Goal: Transaction & Acquisition: Purchase product/service

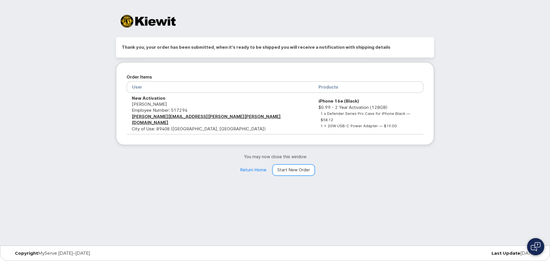
click at [293, 166] on link "Start New Order" at bounding box center [293, 169] width 42 height 11
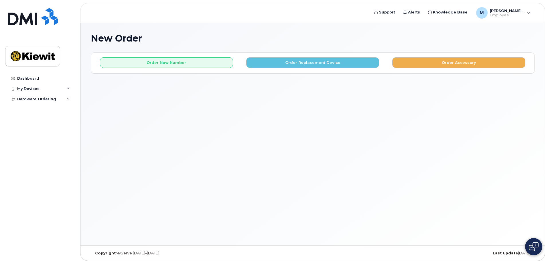
click at [177, 68] on div "Order New Number Order Replacement Device Order Accessory Please choose the car…" at bounding box center [312, 63] width 443 height 20
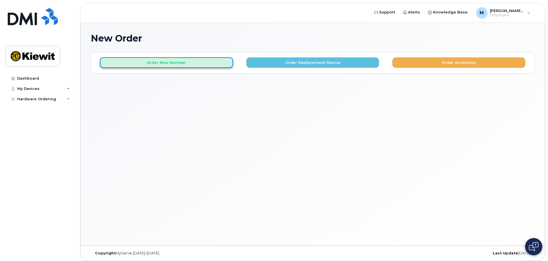
click at [177, 66] on button "Order New Number" at bounding box center [166, 62] width 133 height 11
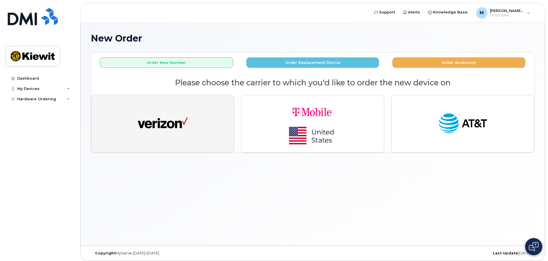
click at [182, 106] on button "button" at bounding box center [162, 124] width 143 height 58
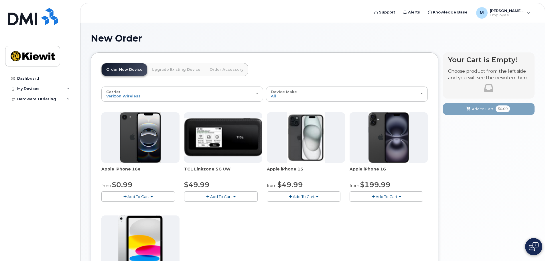
click at [147, 197] on span "Add To Cart" at bounding box center [138, 196] width 22 height 5
click at [145, 206] on link "$0.99 - 2 Year Activation (128GB)" at bounding box center [140, 207] width 74 height 7
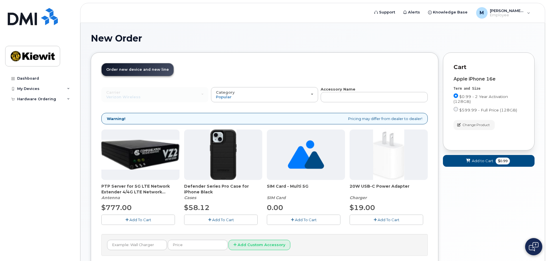
click at [233, 220] on span "Add To Cart" at bounding box center [223, 219] width 22 height 5
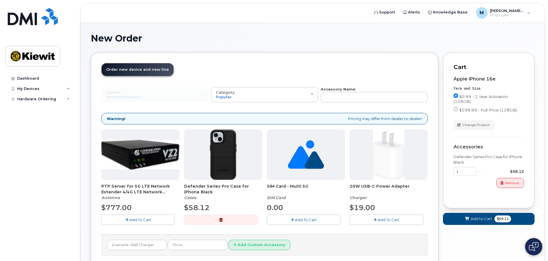
click at [374, 219] on icon "button" at bounding box center [375, 220] width 3 height 4
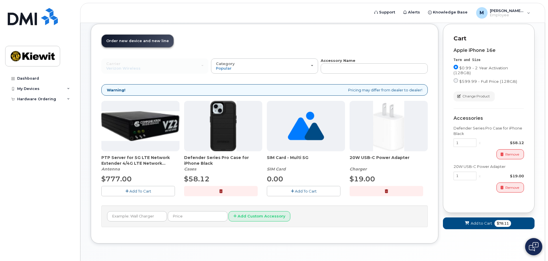
scroll to position [48, 0]
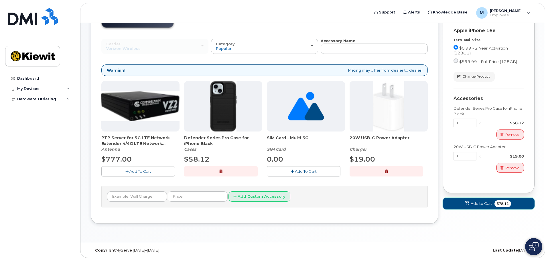
click at [478, 203] on span "Add to Cart" at bounding box center [481, 203] width 21 height 5
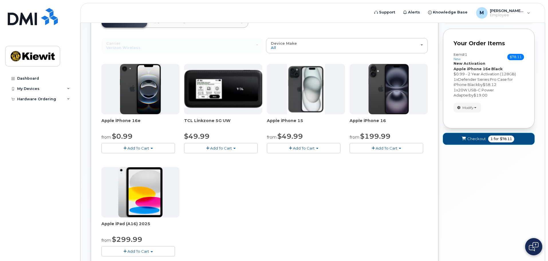
click at [476, 137] on span "Checkout" at bounding box center [476, 138] width 19 height 5
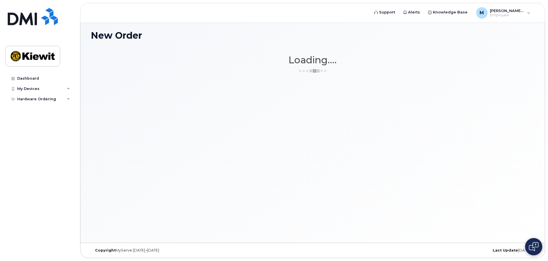
scroll to position [3, 0]
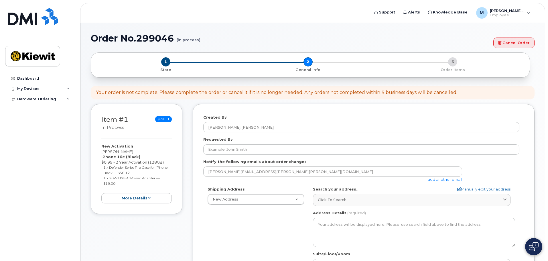
select select
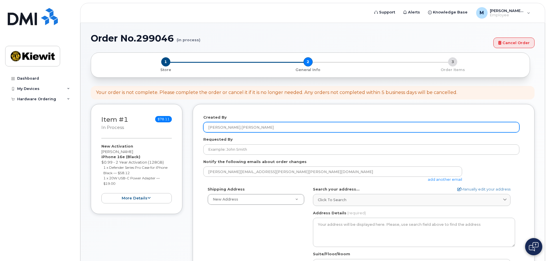
scroll to position [29, 0]
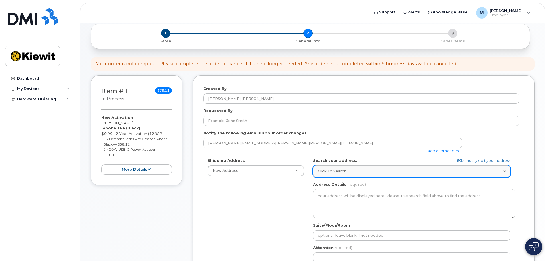
click at [342, 173] on span "Click to search" at bounding box center [332, 170] width 29 height 5
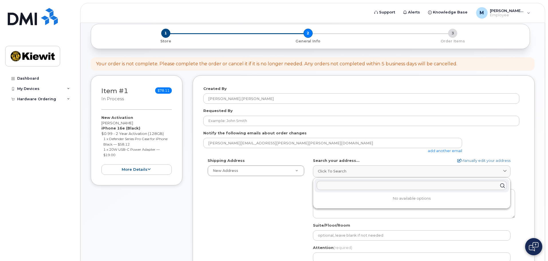
click at [293, 209] on div "Shipping Address New Address New Address [STREET_ADDRESS] AB Search your addres…" at bounding box center [361, 223] width 316 height 131
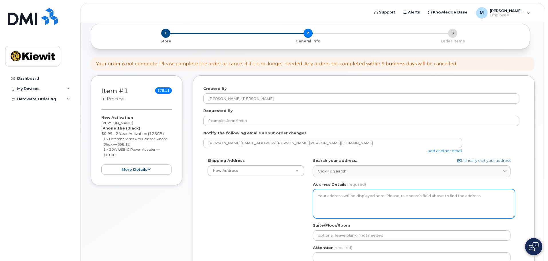
click at [328, 206] on textarea "Address Details" at bounding box center [414, 203] width 202 height 29
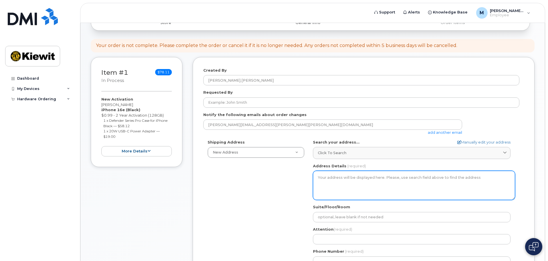
scroll to position [57, 0]
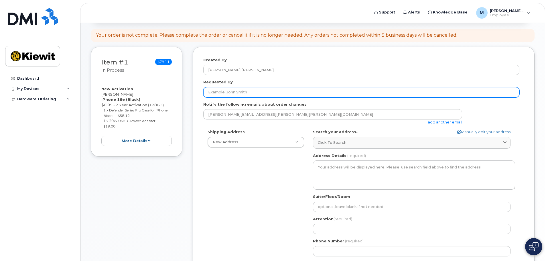
click at [280, 91] on input "Requested By" at bounding box center [361, 92] width 316 height 10
type input "[PERSON_NAME]"
type input "12550 Sagehen Creek Rd, Fernley, NV, 89408, USA"
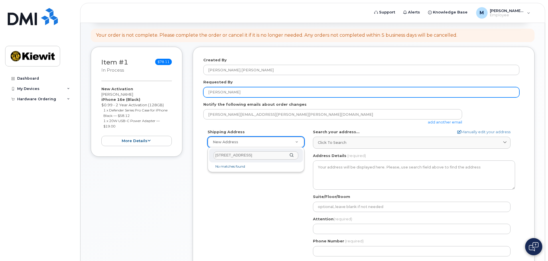
scroll to position [0, 11]
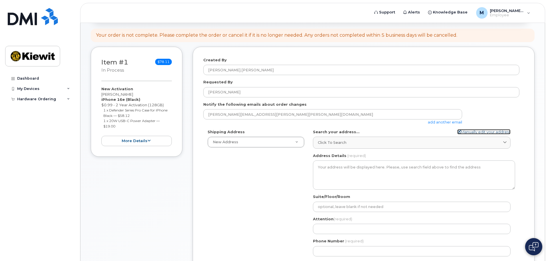
click at [486, 132] on link "Manually edit your address" at bounding box center [483, 131] width 53 height 5
select select
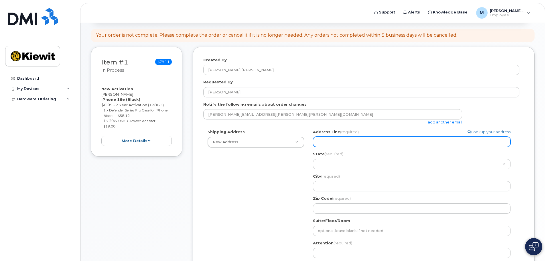
click at [366, 142] on input "Address Line (required)" at bounding box center [412, 142] width 198 height 10
type input "12550 Sagehen Creek Rd, Fernley, NV, 89408, USA"
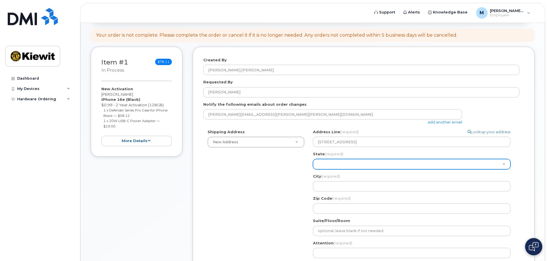
select select "NV"
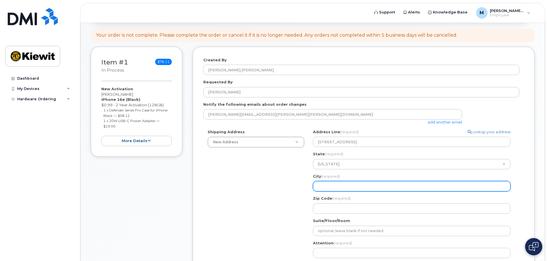
type input "Fernley"
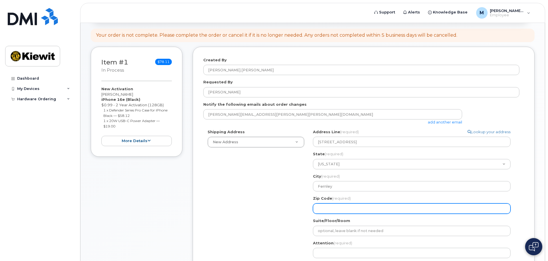
type input "89408"
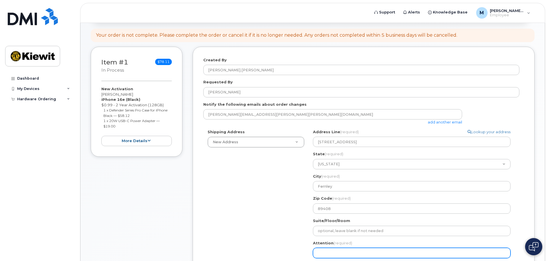
type input "[PERSON_NAME]"
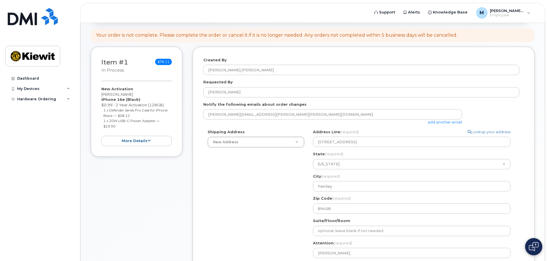
type input "7754960470"
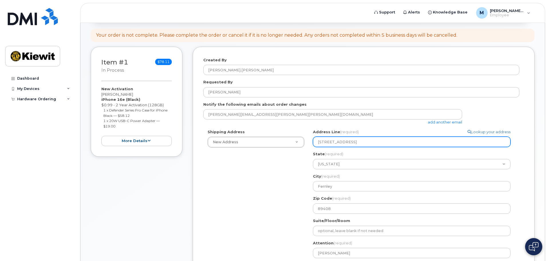
select select
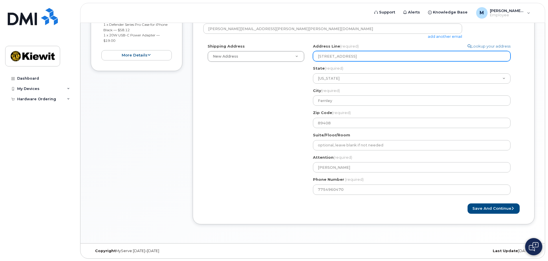
scroll to position [143, 0]
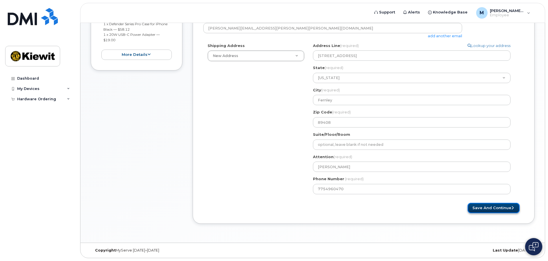
click at [486, 207] on button "Save and Continue" at bounding box center [494, 208] width 52 height 11
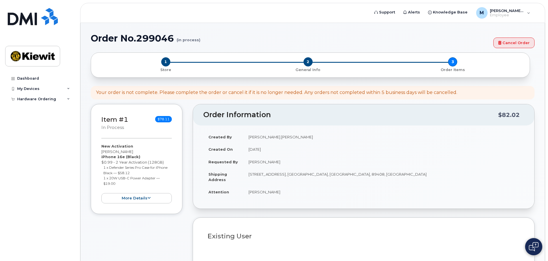
select select
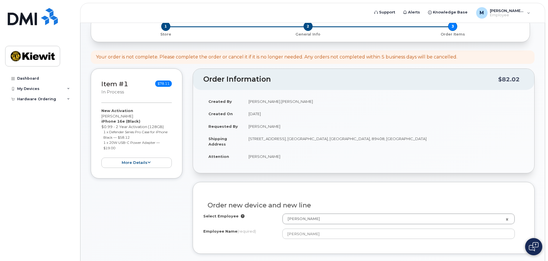
scroll to position [29, 0]
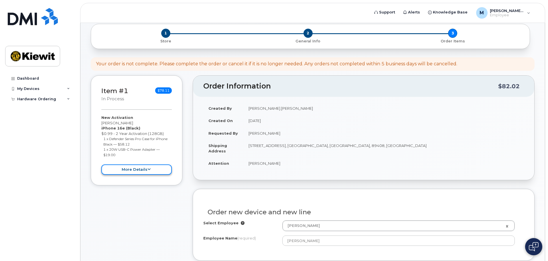
click at [146, 169] on button "more details" at bounding box center [136, 169] width 70 height 11
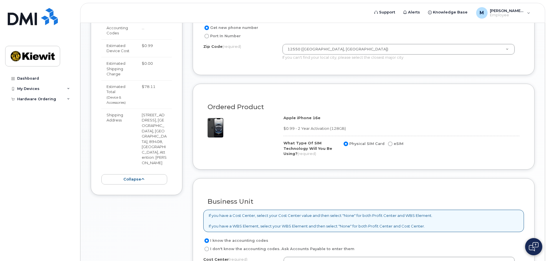
scroll to position [315, 0]
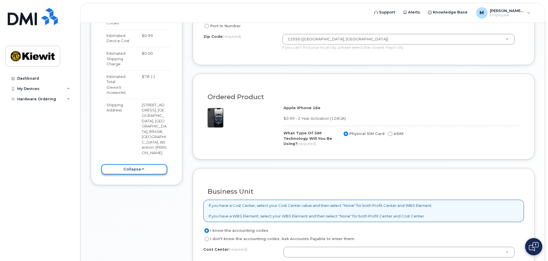
click at [138, 164] on button "collapse" at bounding box center [134, 169] width 66 height 11
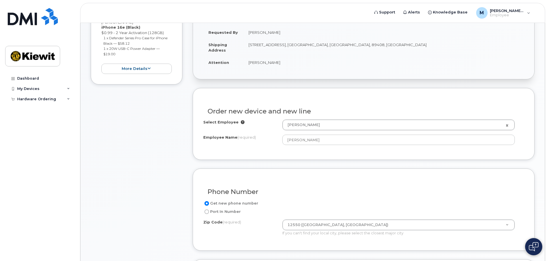
scroll to position [0, 0]
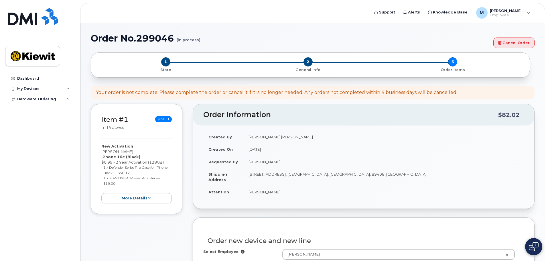
click at [290, 158] on td "[PERSON_NAME]" at bounding box center [383, 161] width 281 height 13
drag, startPoint x: 254, startPoint y: 174, endPoint x: 335, endPoint y: 175, distance: 81.6
click at [335, 175] on td "[STREET_ADDRESS], [GEOGRAPHIC_DATA], [GEOGRAPHIC_DATA], 89408, [GEOGRAPHIC_DATA]" at bounding box center [383, 177] width 281 height 18
click at [336, 175] on td "[STREET_ADDRESS], [GEOGRAPHIC_DATA], [GEOGRAPHIC_DATA], 89408, [GEOGRAPHIC_DATA]" at bounding box center [383, 177] width 281 height 18
click at [501, 45] on link "Cancel Order" at bounding box center [513, 43] width 41 height 11
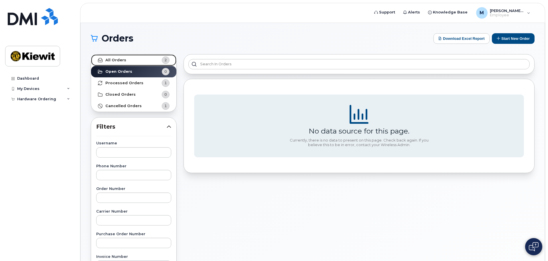
click at [132, 60] on link "All Orders 2" at bounding box center [133, 59] width 85 height 11
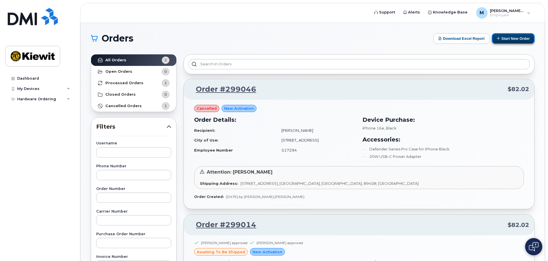
click at [513, 38] on button "Start New Order" at bounding box center [513, 38] width 43 height 11
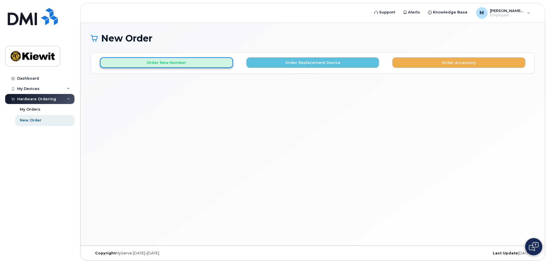
click at [188, 64] on button "Order New Number" at bounding box center [166, 62] width 133 height 11
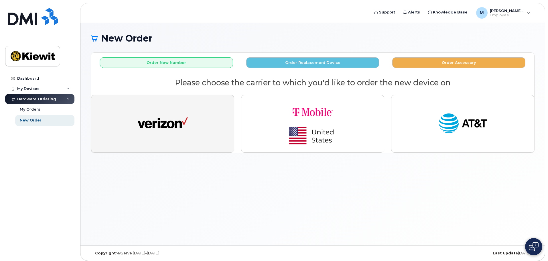
click at [177, 107] on button "button" at bounding box center [162, 124] width 143 height 58
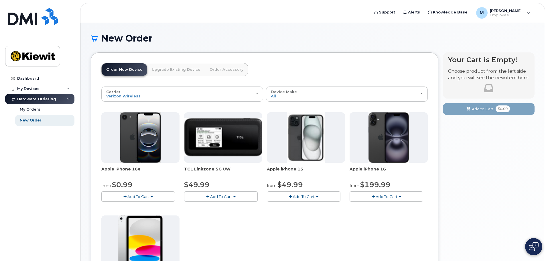
click at [139, 197] on span "Add To Cart" at bounding box center [138, 196] width 22 height 5
click at [141, 207] on link "$0.99 - 2 Year Activation (128GB)" at bounding box center [140, 207] width 74 height 7
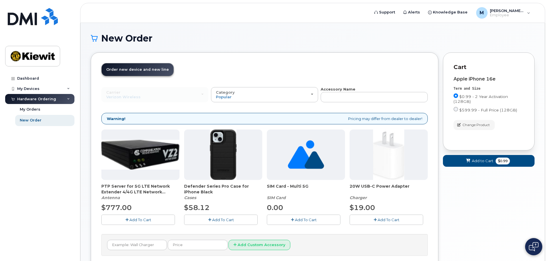
click at [225, 220] on span "Add To Cart" at bounding box center [223, 219] width 22 height 5
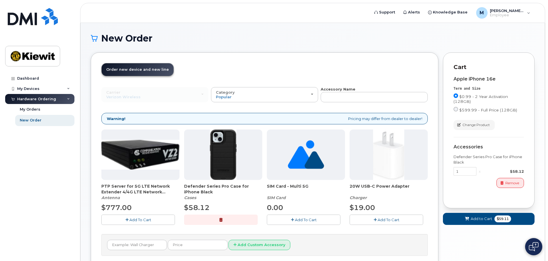
click at [397, 218] on span "Add To Cart" at bounding box center [389, 219] width 22 height 5
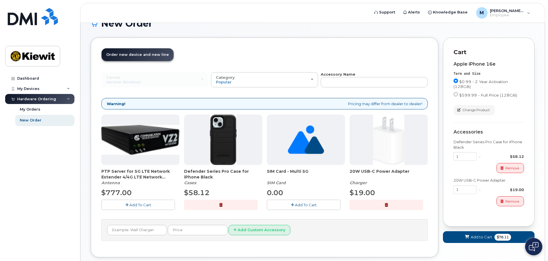
scroll to position [29, 0]
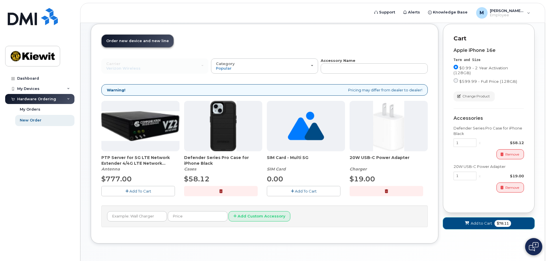
click at [484, 220] on button "Add to Cart $78.11" at bounding box center [489, 223] width 92 height 12
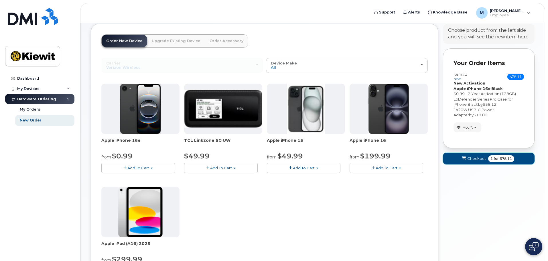
click at [470, 159] on span "Checkout" at bounding box center [476, 158] width 19 height 5
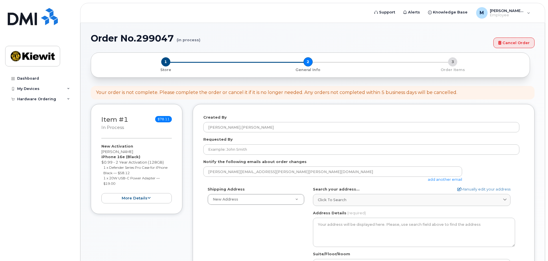
select select
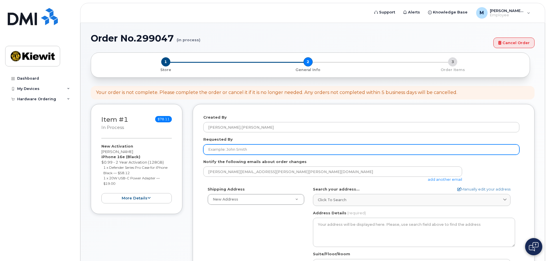
click at [233, 149] on input "Requested By" at bounding box center [361, 149] width 316 height 10
type input "[PERSON_NAME]"
type input "12550 Sagehen Creek Rd, Fernley, NV, 89408, USA"
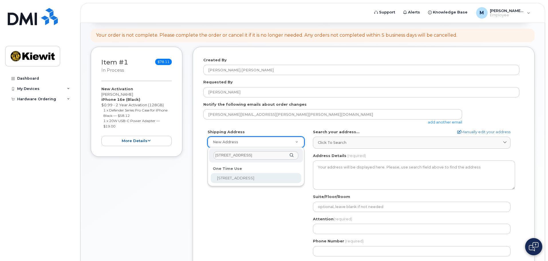
scroll to position [0, 11]
select select "12550 Sagehen Creek Rd, Fernley, NV, 89408, USA"
type input "[PERSON_NAME]"
type input "7754960470"
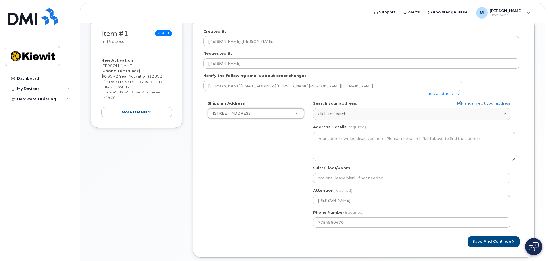
scroll to position [115, 0]
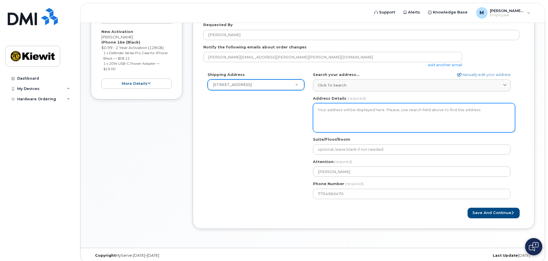
click at [417, 119] on textarea "Address Details" at bounding box center [414, 117] width 202 height 29
click at [380, 109] on textarea "Address Details" at bounding box center [414, 117] width 202 height 29
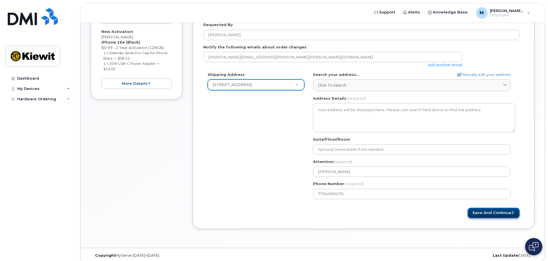
click at [489, 213] on button "Save and Continue" at bounding box center [494, 213] width 52 height 11
click at [491, 211] on button "Save and Continue" at bounding box center [494, 213] width 52 height 11
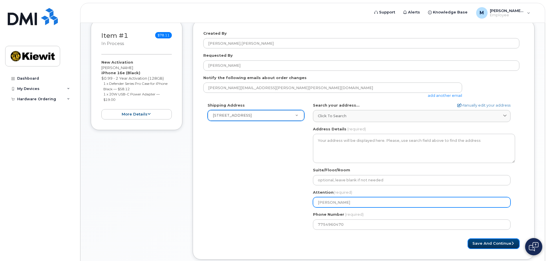
scroll to position [120, 0]
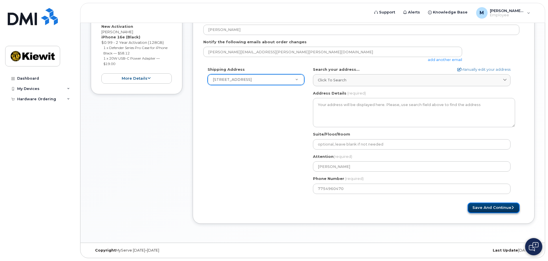
click at [486, 206] on button "Save and Continue" at bounding box center [494, 207] width 52 height 11
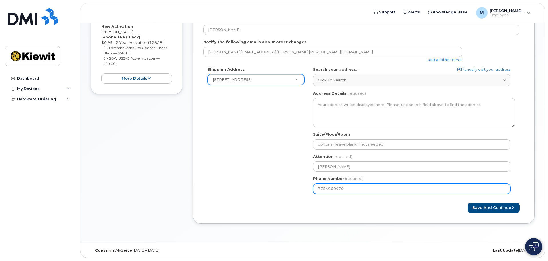
click at [369, 189] on input "7754960470" at bounding box center [412, 189] width 198 height 10
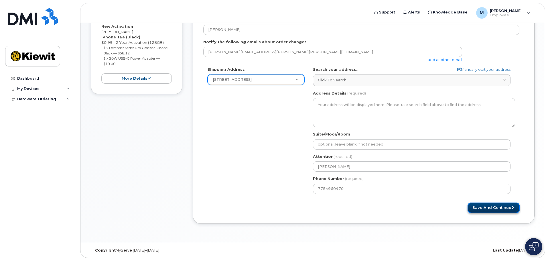
click at [477, 205] on button "Save and Continue" at bounding box center [494, 207] width 52 height 11
click at [498, 204] on button "Save and Continue" at bounding box center [494, 207] width 52 height 11
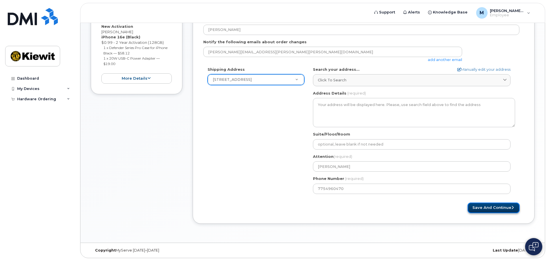
click at [498, 204] on button "Save and Continue" at bounding box center [494, 207] width 52 height 11
drag, startPoint x: 498, startPoint y: 204, endPoint x: 495, endPoint y: 203, distance: 3.5
click at [498, 204] on button "Save and Continue" at bounding box center [494, 207] width 52 height 11
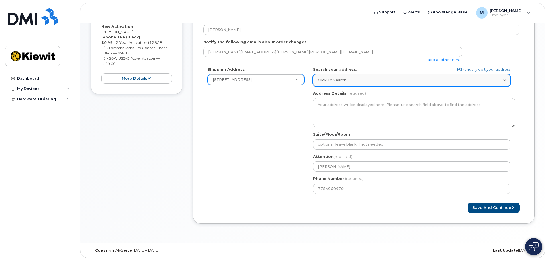
click at [357, 79] on div "Click to search" at bounding box center [412, 79] width 188 height 5
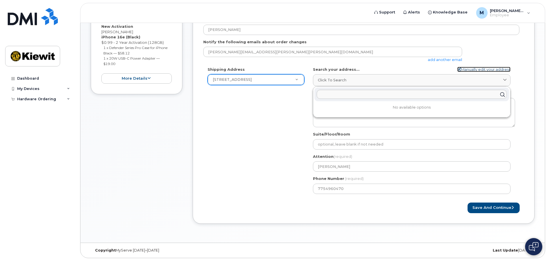
click at [474, 69] on link "Manually edit your address" at bounding box center [483, 69] width 53 height 5
select select
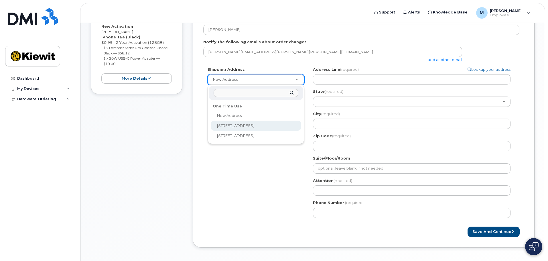
select select "12550 Sagehen Creek Rd, Fernley, NV, 89408, USA"
type input "Michael Schmaus"
type input "7754960470"
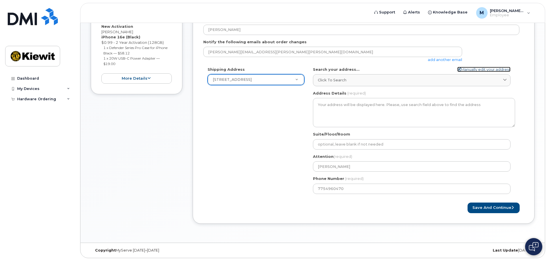
click at [487, 67] on link "Manually edit your address" at bounding box center [483, 69] width 53 height 5
select select "New Address"
select select
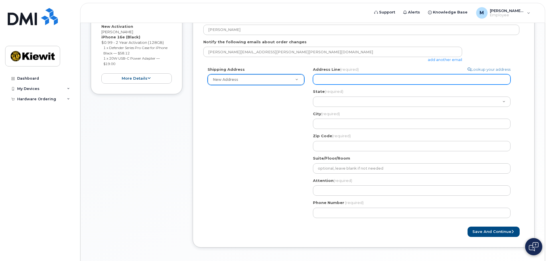
click at [350, 78] on input "Address Line (required)" at bounding box center [412, 79] width 198 height 10
type input "[STREET_ADDRESS]"
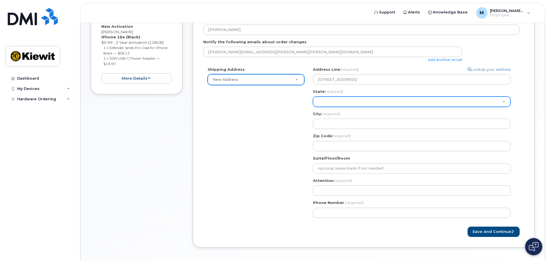
select select "NV"
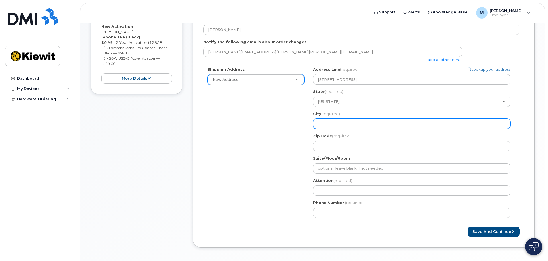
type input "Fernley"
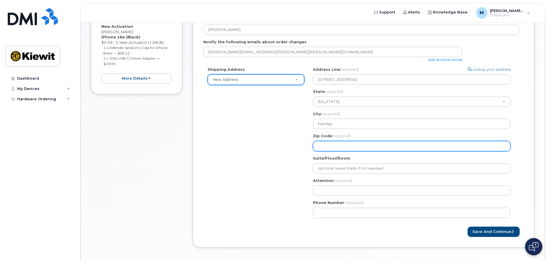
type input "89408"
type input "[PERSON_NAME]"
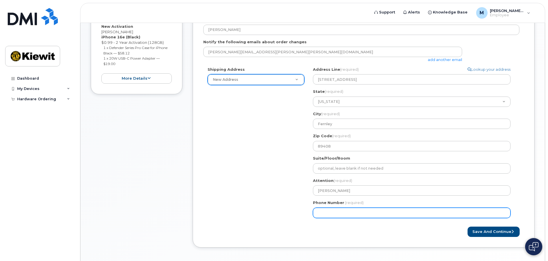
type input "7754960470"
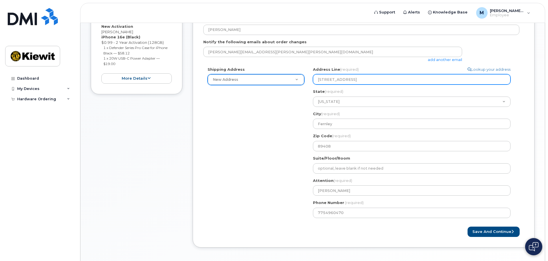
drag, startPoint x: 425, startPoint y: 78, endPoint x: 367, endPoint y: 78, distance: 59.0
click at [367, 78] on input "[STREET_ADDRESS]" at bounding box center [412, 79] width 198 height 10
select select
type input "[STREET_ADDRESS]"
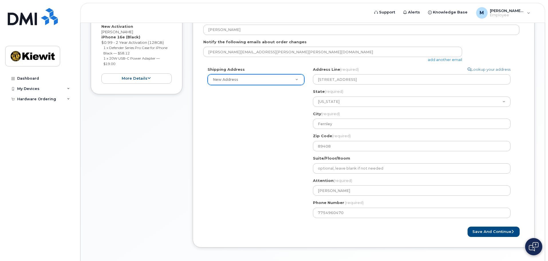
click at [280, 117] on div "Shipping Address New Address New Address 12550 Sagehen Creek Rd, Fernley, NV, 8…" at bounding box center [361, 144] width 316 height 155
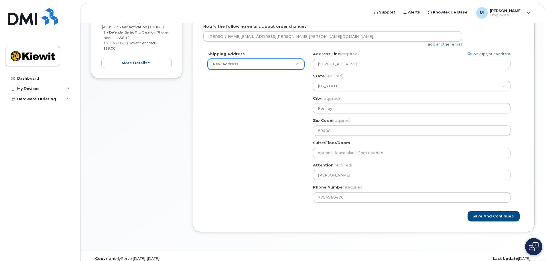
scroll to position [143, 0]
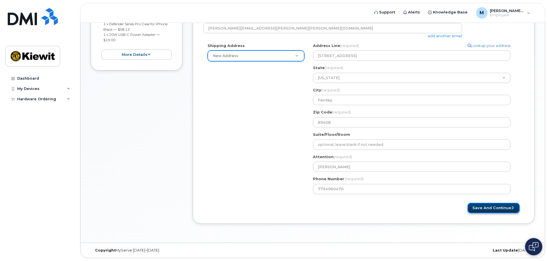
click at [481, 206] on button "Save and Continue" at bounding box center [494, 208] width 52 height 11
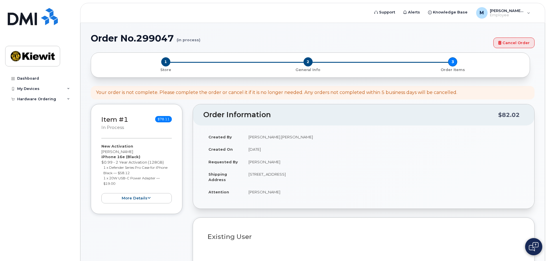
select select
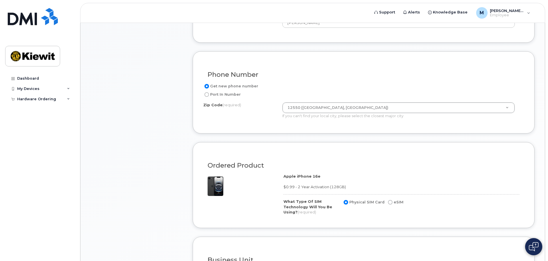
scroll to position [258, 0]
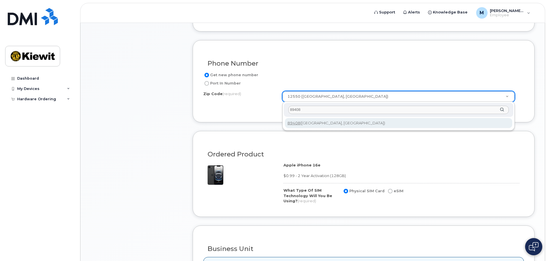
type input "89408"
type input "89408 (Fernley, NV)"
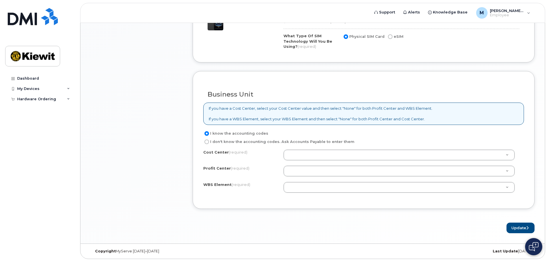
scroll to position [413, 0]
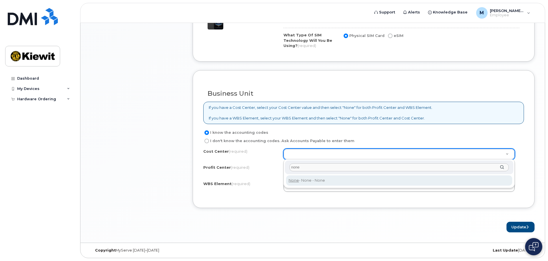
type input "none"
type input "None"
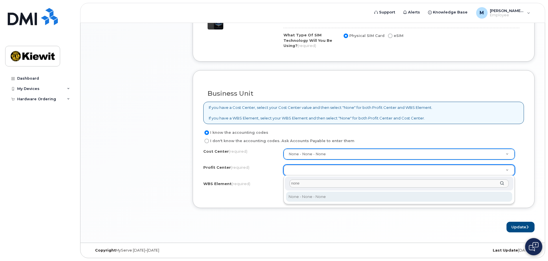
type input "none"
select select "None"
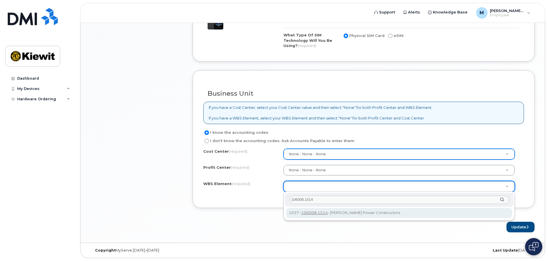
type input "106008.1514"
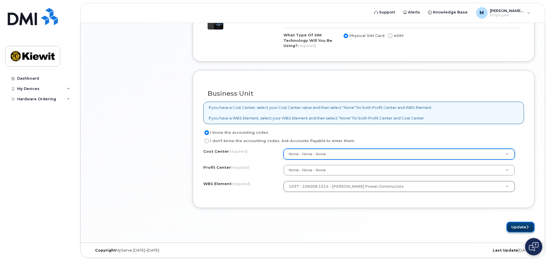
click at [518, 226] on button "Update" at bounding box center [521, 227] width 28 height 11
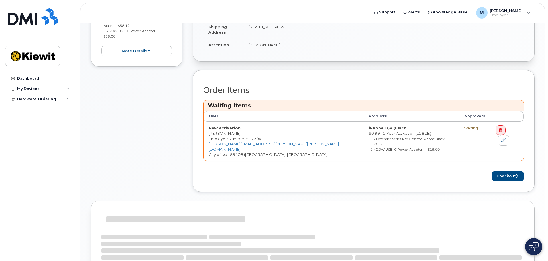
scroll to position [135, 0]
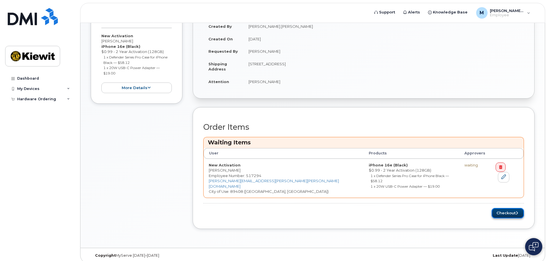
click at [497, 208] on button "Checkout" at bounding box center [508, 213] width 32 height 11
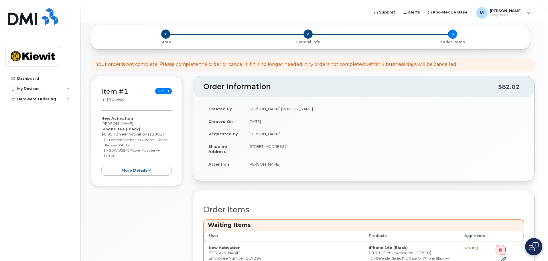
scroll to position [49, 0]
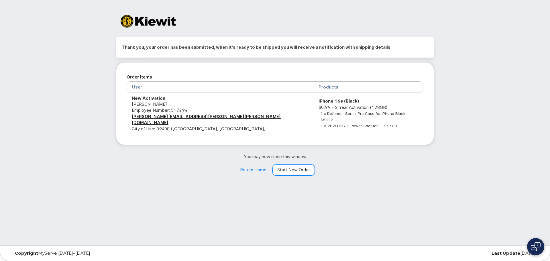
click at [297, 166] on link "Start New Order" at bounding box center [293, 169] width 42 height 11
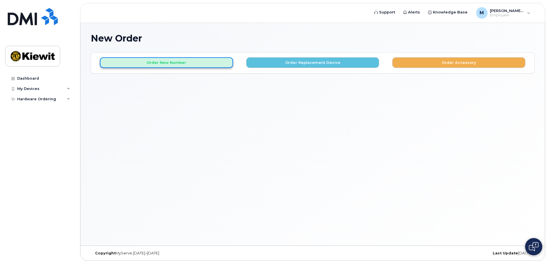
click at [200, 63] on button "Order New Number" at bounding box center [166, 62] width 133 height 11
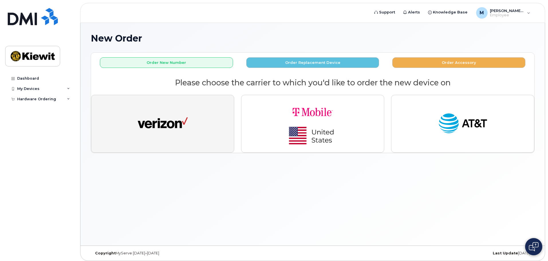
click at [197, 118] on button "button" at bounding box center [162, 124] width 143 height 58
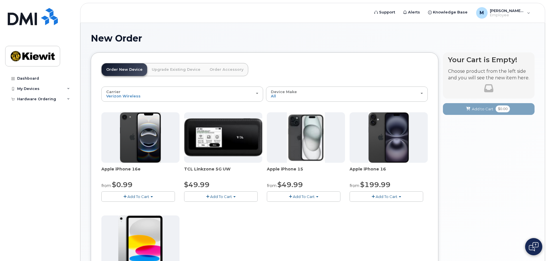
click at [146, 194] on span "Add To Cart" at bounding box center [138, 196] width 22 height 5
click at [143, 207] on link "$0.99 - 2 Year Activation (128GB)" at bounding box center [140, 207] width 74 height 7
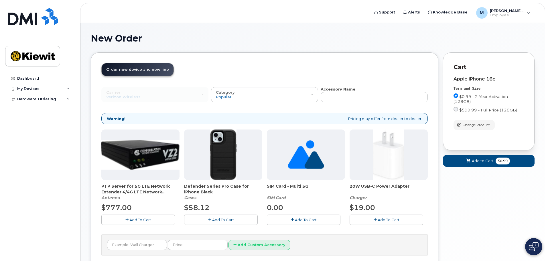
click at [223, 220] on span "Add To Cart" at bounding box center [223, 219] width 22 height 5
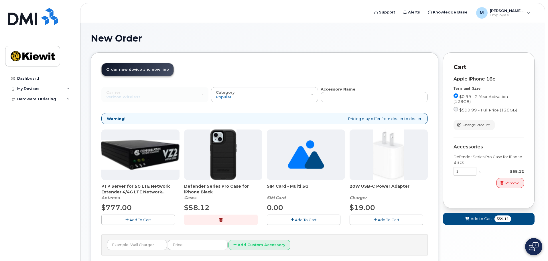
click at [382, 217] on span "Add To Cart" at bounding box center [389, 219] width 22 height 5
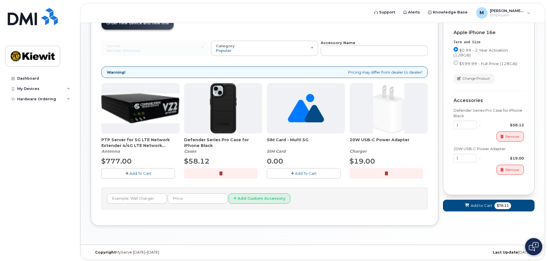
scroll to position [48, 0]
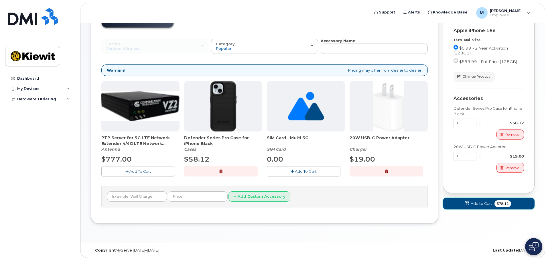
click at [495, 202] on span "$78.11" at bounding box center [503, 203] width 17 height 7
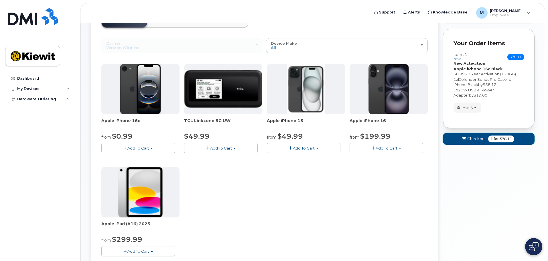
click at [480, 137] on span "Checkout" at bounding box center [476, 138] width 19 height 5
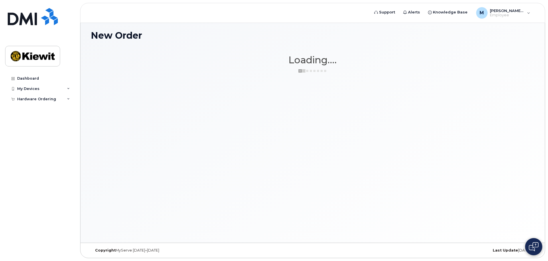
scroll to position [3, 0]
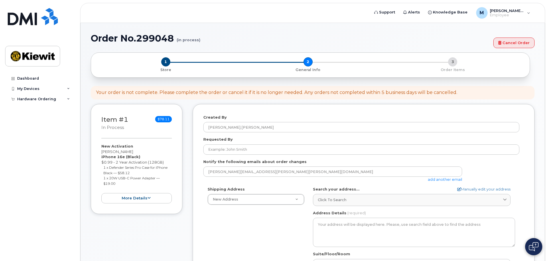
select select
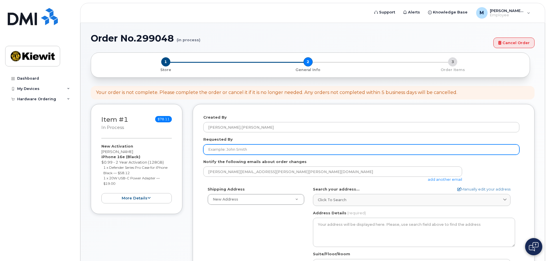
click at [257, 147] on input "Requested By" at bounding box center [361, 149] width 316 height 10
type input "[PERSON_NAME]"
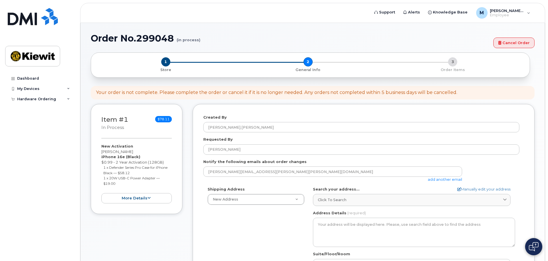
type input "[STREET_ADDRESS]"
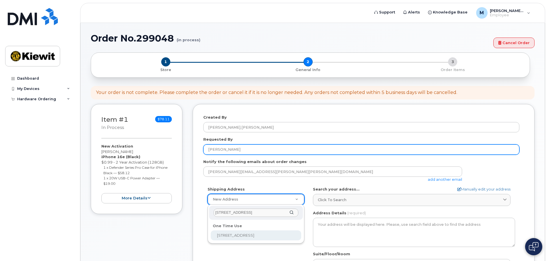
scroll to position [0, 11]
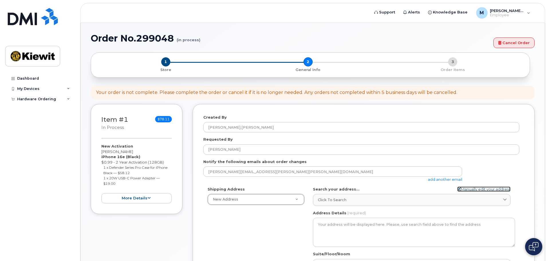
click at [473, 188] on link "Manually edit your address" at bounding box center [483, 188] width 53 height 5
select select
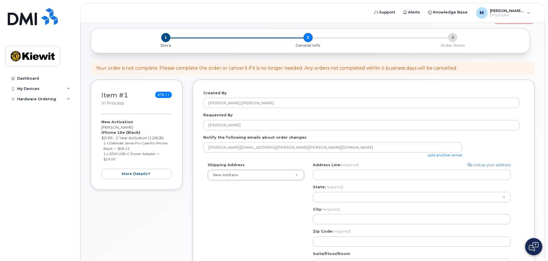
scroll to position [57, 0]
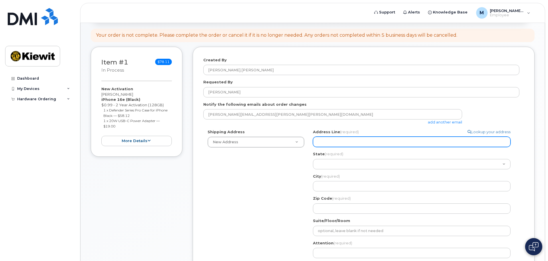
click at [362, 145] on input "Address Line (required)" at bounding box center [412, 142] width 198 height 10
type input "[STREET_ADDRESS]"
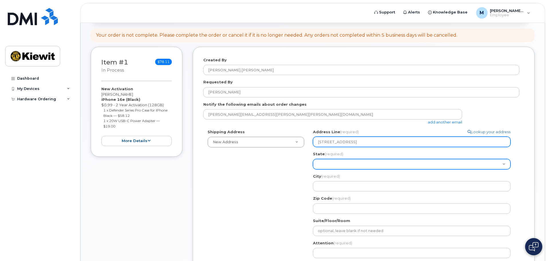
select select "NV"
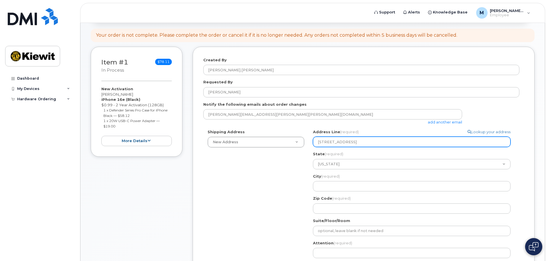
type input "Fernley"
type input "89408"
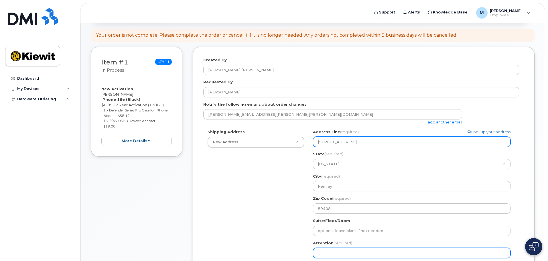
type input "[PERSON_NAME]"
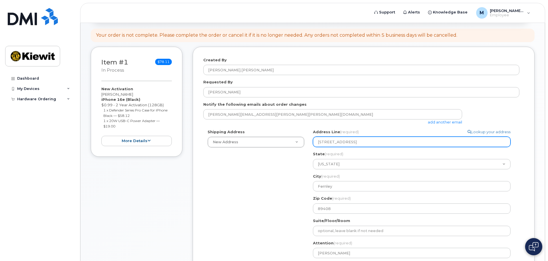
type input "7754960470"
drag, startPoint x: 417, startPoint y: 143, endPoint x: 366, endPoint y: 141, distance: 51.3
click at [366, 141] on input "[STREET_ADDRESS]" at bounding box center [412, 142] width 198 height 10
select select
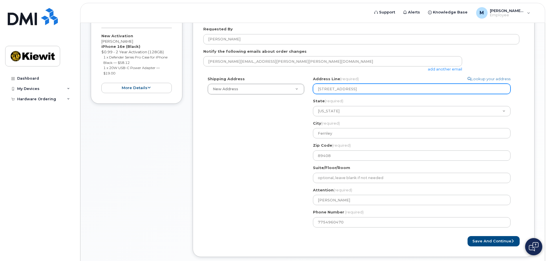
scroll to position [143, 0]
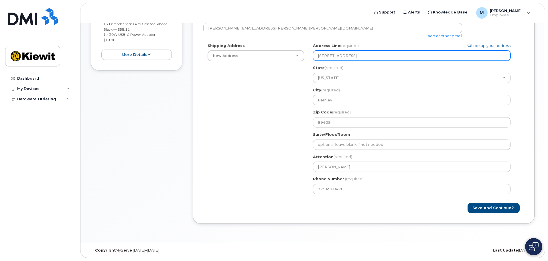
type input "[STREET_ADDRESS]"
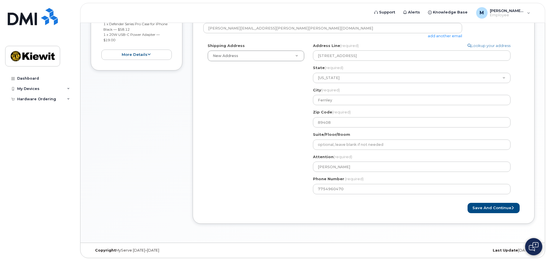
click at [311, 139] on div "NV Fernley Search your address... Manually edit your address Click to search No…" at bounding box center [414, 120] width 211 height 155
click at [482, 208] on button "Save and Continue" at bounding box center [494, 208] width 52 height 11
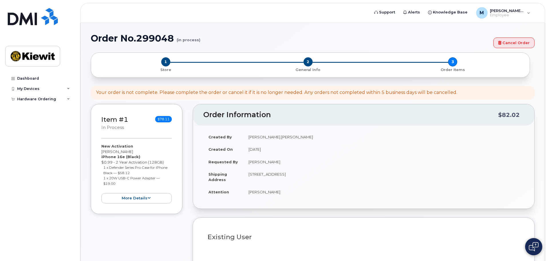
select select
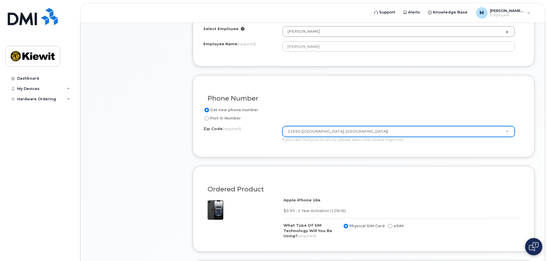
scroll to position [229, 0]
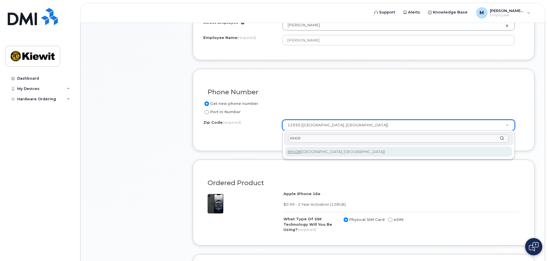
type input "89408"
type input "89408 ([GEOGRAPHIC_DATA], [GEOGRAPHIC_DATA])"
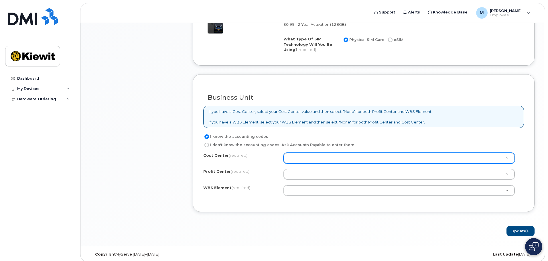
scroll to position [413, 0]
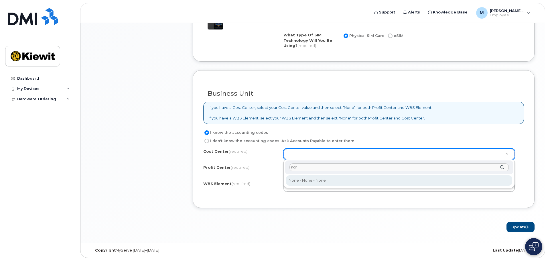
type input "non"
type input "None"
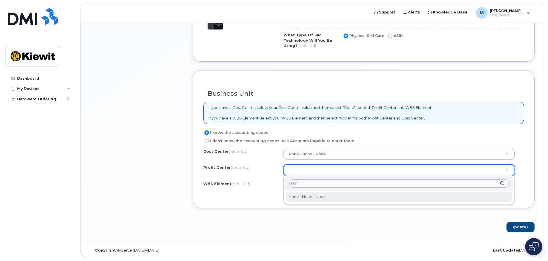
type input "non"
select select "None"
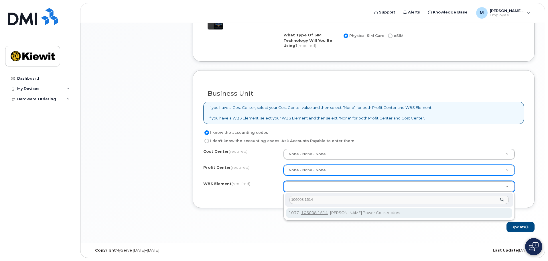
type input "106008.1514"
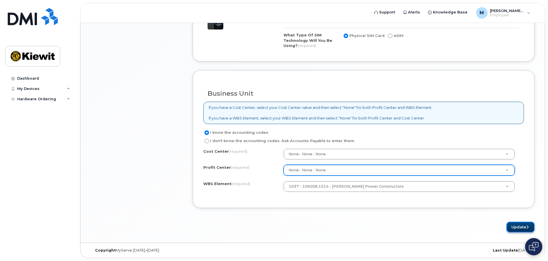
click at [519, 226] on button "Update" at bounding box center [521, 227] width 28 height 11
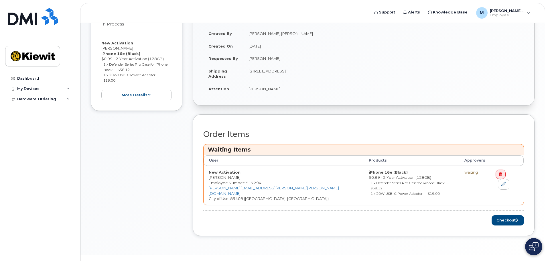
scroll to position [135, 0]
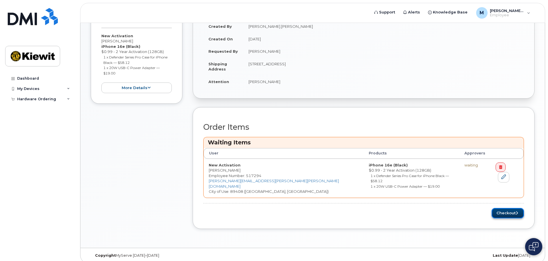
click at [502, 208] on button "Checkout" at bounding box center [508, 213] width 32 height 11
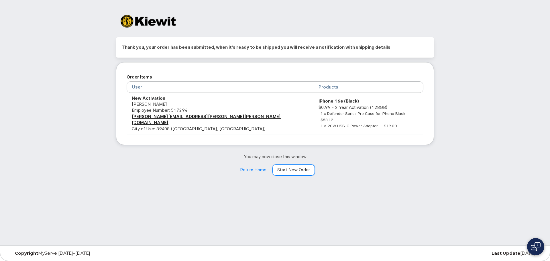
click at [293, 164] on link "Start New Order" at bounding box center [293, 169] width 42 height 11
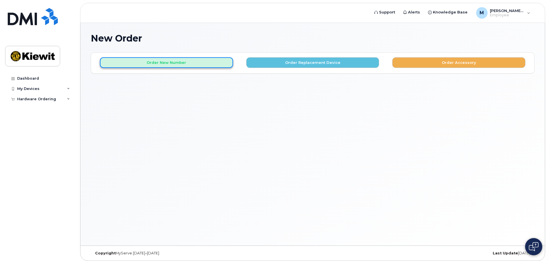
click at [204, 63] on button "Order New Number" at bounding box center [166, 62] width 133 height 11
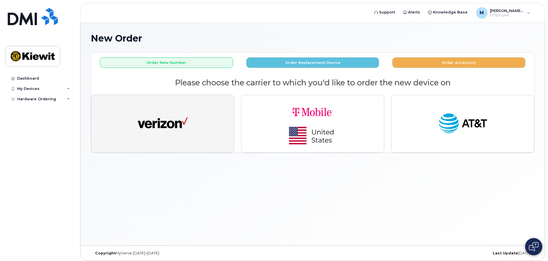
click at [184, 114] on img "button" at bounding box center [163, 124] width 50 height 26
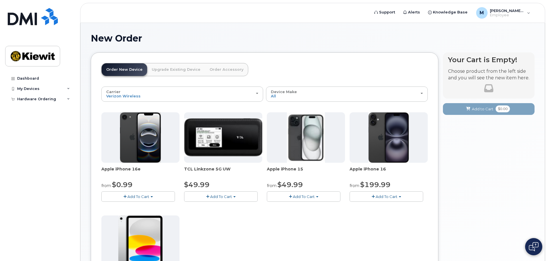
click at [159, 195] on button "Add To Cart" at bounding box center [138, 196] width 74 height 10
click at [136, 206] on link "$0.99 - 2 Year Activation (128GB)" at bounding box center [140, 207] width 74 height 7
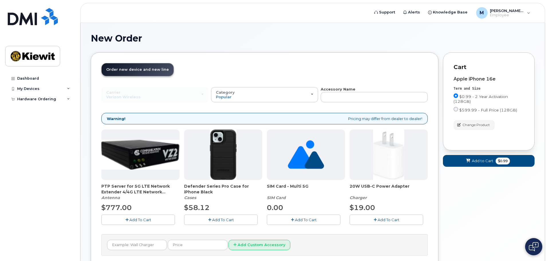
scroll to position [29, 0]
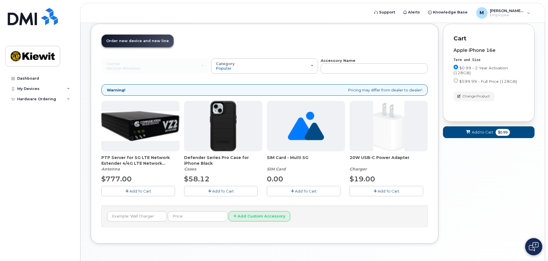
click at [222, 195] on button "Add To Cart" at bounding box center [221, 191] width 74 height 10
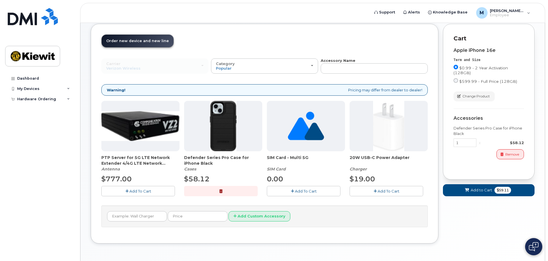
click at [384, 192] on span "Add To Cart" at bounding box center [389, 191] width 22 height 5
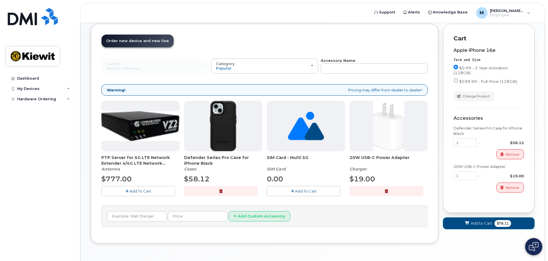
click at [492, 222] on span "Add to Cart" at bounding box center [481, 222] width 21 height 5
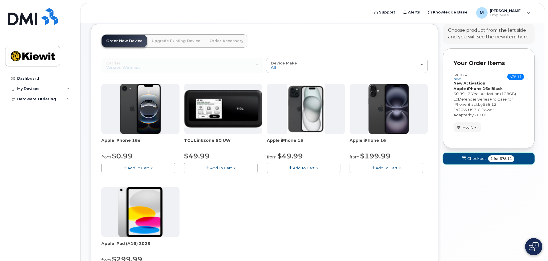
click at [481, 162] on button "Checkout 1 for $78.11" at bounding box center [489, 159] width 92 height 12
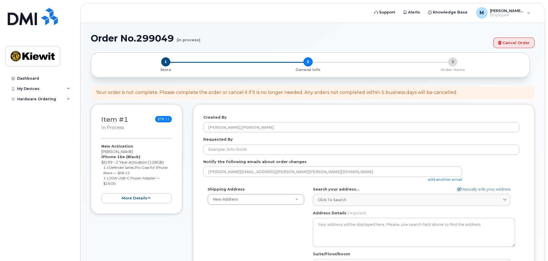
select select
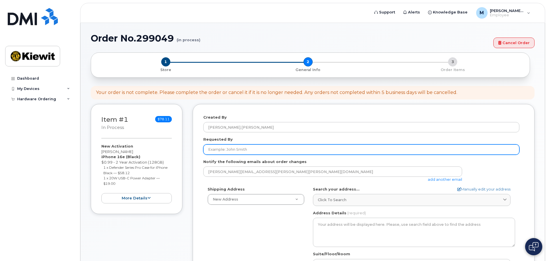
click at [253, 150] on input "Requested By" at bounding box center [361, 149] width 316 height 10
type input "[PERSON_NAME]"
type input "[STREET_ADDRESS]"
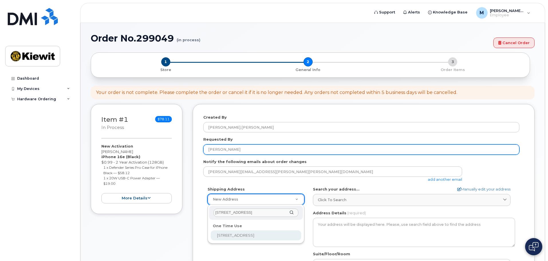
scroll to position [0, 11]
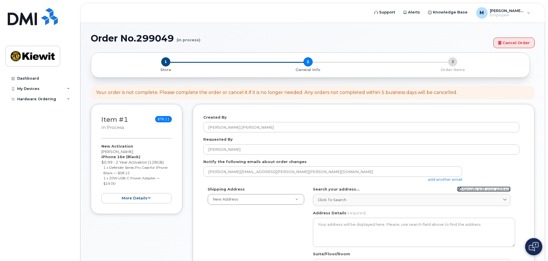
click at [470, 191] on link "Manually edit your address" at bounding box center [483, 188] width 53 height 5
select select
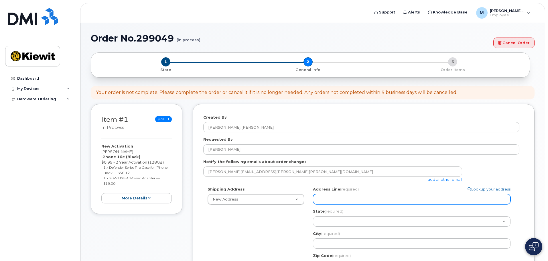
drag, startPoint x: 397, startPoint y: 199, endPoint x: 394, endPoint y: 200, distance: 3.2
click at [397, 199] on input "Address Line (required)" at bounding box center [412, 199] width 198 height 10
type input "[STREET_ADDRESS]"
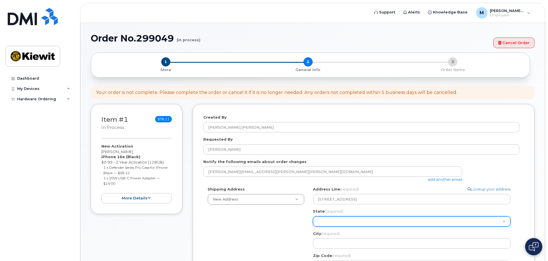
select select "NV"
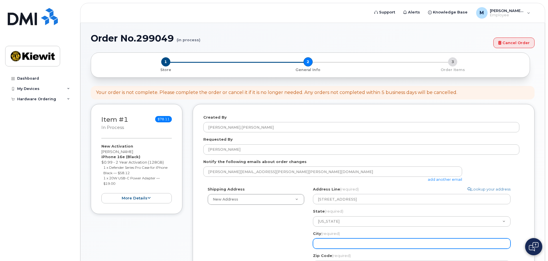
type input "Fernley"
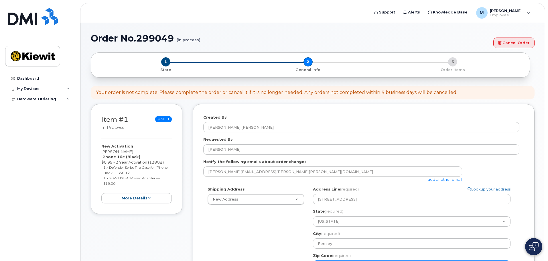
type input "89408"
type input "[PERSON_NAME]"
type input "7754960470"
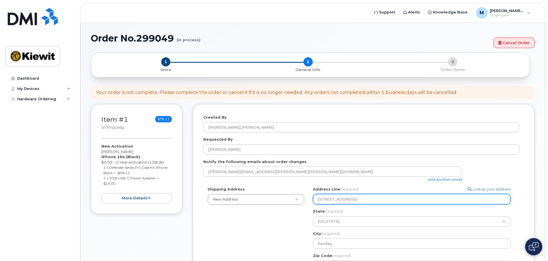
drag, startPoint x: 422, startPoint y: 201, endPoint x: 367, endPoint y: 198, distance: 55.4
click at [367, 198] on input "[STREET_ADDRESS]" at bounding box center [412, 199] width 198 height 10
select select
type input "[STREET_ADDRESS]"
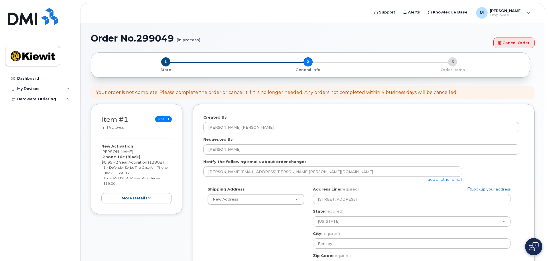
click at [373, 190] on div "Address Line (required) Lookup your address [STREET_ADDRESS]" at bounding box center [414, 195] width 202 height 18
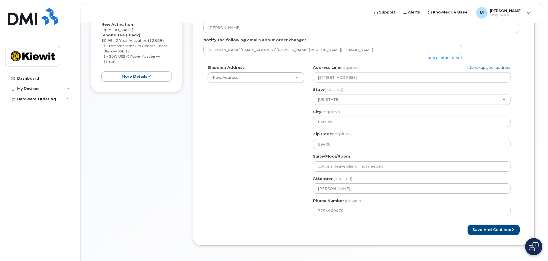
scroll to position [143, 0]
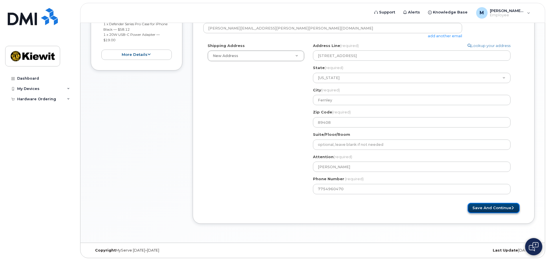
click at [476, 206] on button "Save and Continue" at bounding box center [494, 208] width 52 height 11
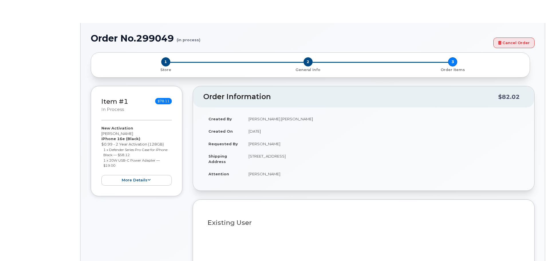
type input "2164658"
select select
type input "12550 (Newburgh, NY)"
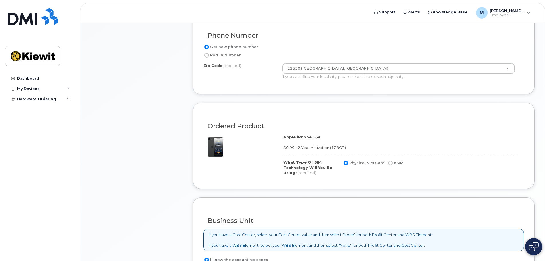
scroll to position [286, 0]
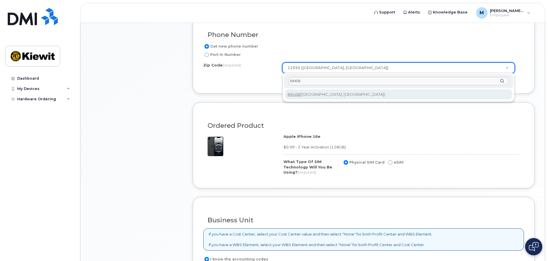
type input "89408"
type input "89408 (Fernley, NV)"
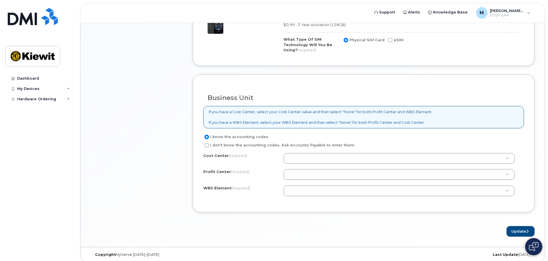
scroll to position [413, 0]
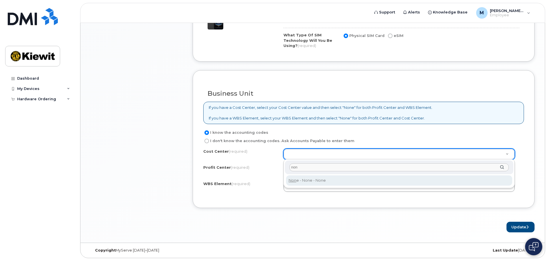
type input "non"
type input "None"
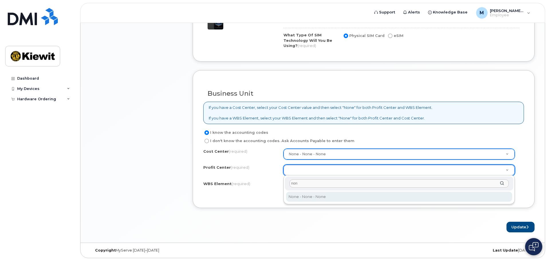
type input "non"
select select "None"
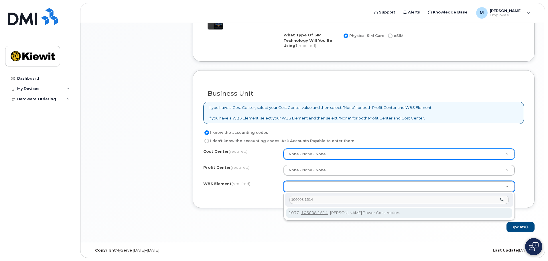
type input "106008.1514"
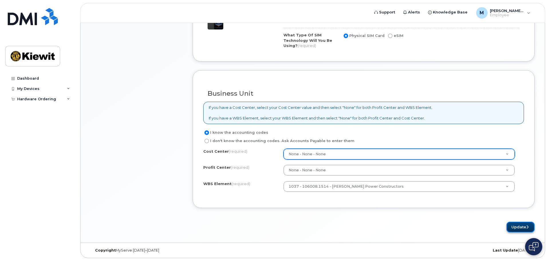
click at [516, 227] on button "Update" at bounding box center [521, 227] width 28 height 11
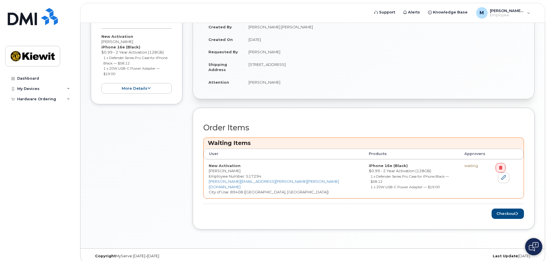
scroll to position [135, 0]
click at [509, 208] on button "Checkout" at bounding box center [508, 213] width 32 height 11
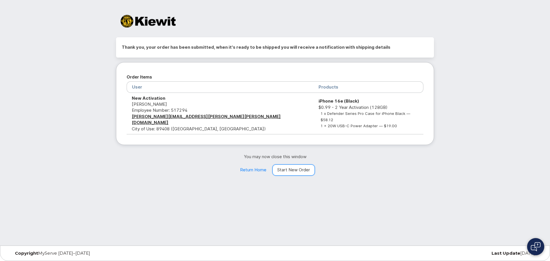
click at [304, 164] on link "Start New Order" at bounding box center [293, 169] width 42 height 11
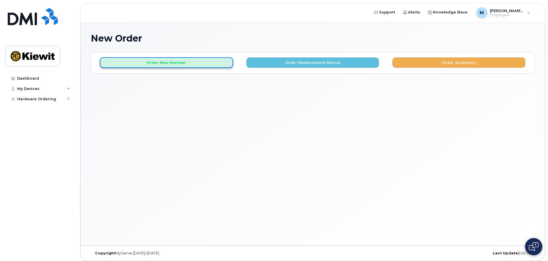
click at [169, 64] on button "Order New Number" at bounding box center [166, 62] width 133 height 11
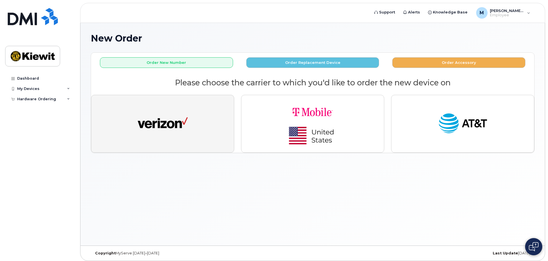
click at [170, 119] on img "button" at bounding box center [163, 124] width 50 height 26
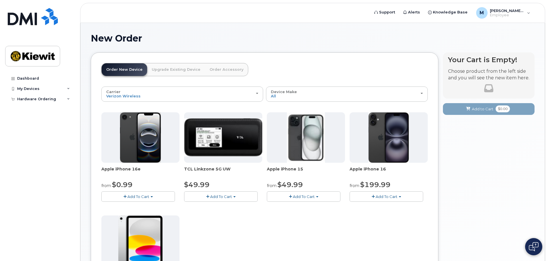
click at [135, 192] on button "Add To Cart" at bounding box center [138, 196] width 74 height 10
click at [146, 206] on link "$0.99 - 2 Year Activation (128GB)" at bounding box center [140, 207] width 74 height 7
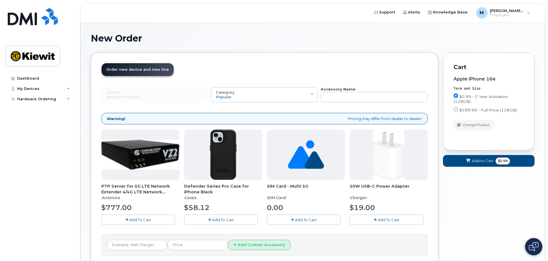
click at [235, 220] on button "Add To Cart" at bounding box center [221, 219] width 74 height 10
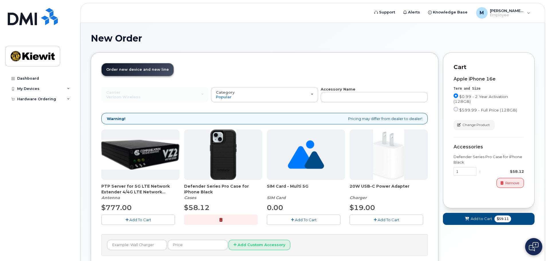
click at [405, 223] on button "Add To Cart" at bounding box center [387, 219] width 74 height 10
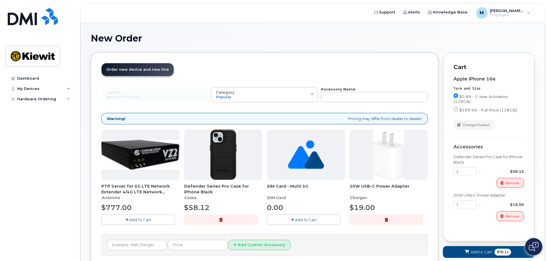
click at [480, 248] on button "Add to Cart $78.11" at bounding box center [489, 252] width 92 height 12
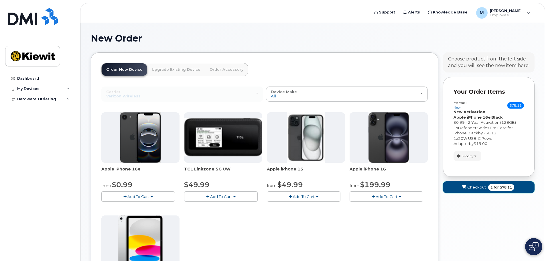
click at [478, 190] on button "Checkout 1 for $78.11" at bounding box center [489, 187] width 92 height 12
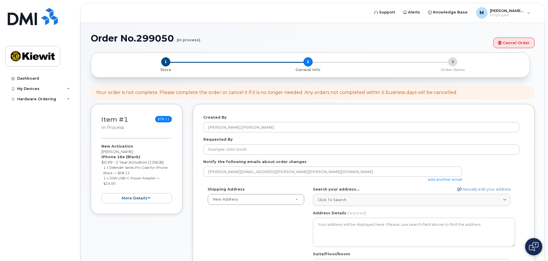
select select
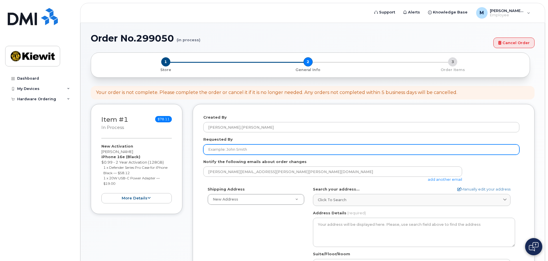
click at [283, 149] on input "Requested By" at bounding box center [361, 149] width 316 height 10
type input "[PERSON_NAME]"
type input "[STREET_ADDRESS]"
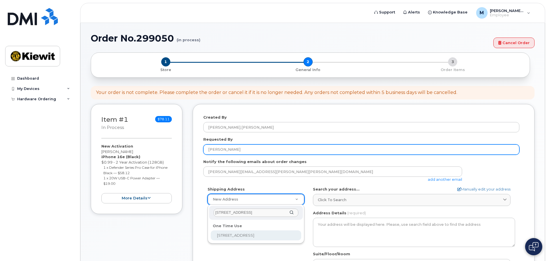
scroll to position [0, 11]
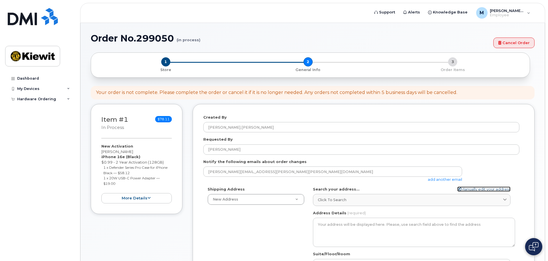
click at [468, 189] on link "Manually edit your address" at bounding box center [483, 188] width 53 height 5
select select
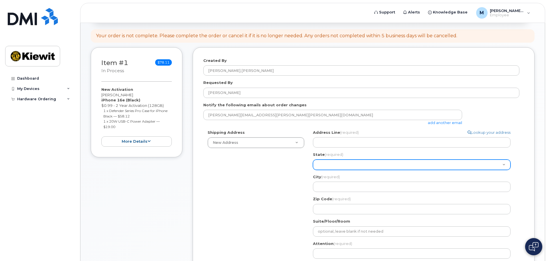
scroll to position [57, 0]
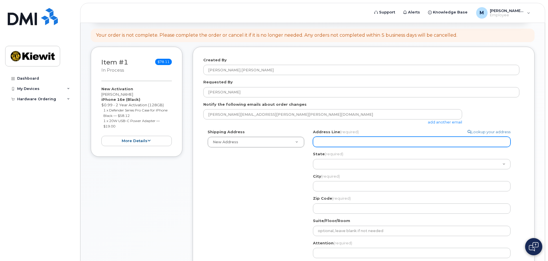
click at [354, 141] on input "Address Line (required)" at bounding box center [412, 142] width 198 height 10
type input "[STREET_ADDRESS]"
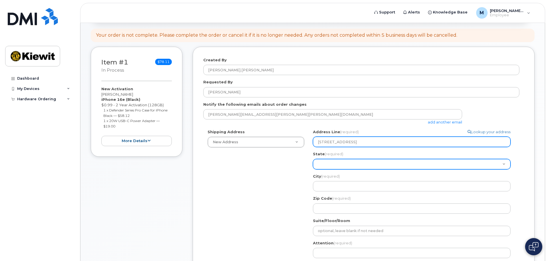
select select "NV"
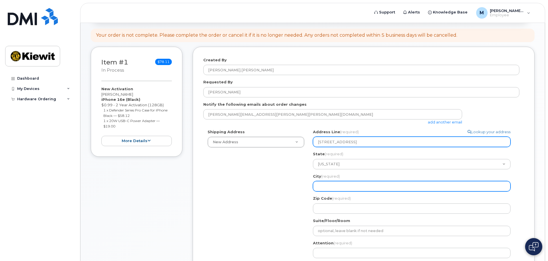
type input "Fernley"
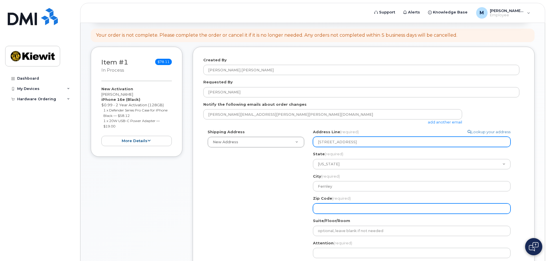
type input "89408"
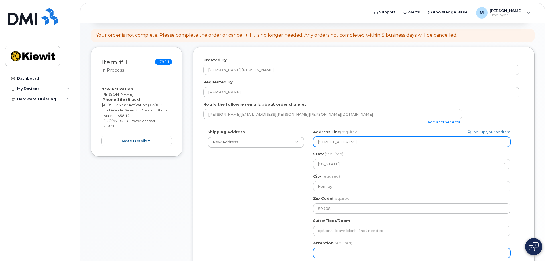
type input "[PERSON_NAME]"
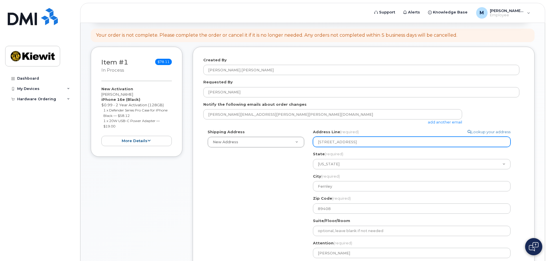
type input "7754960470"
drag, startPoint x: 428, startPoint y: 145, endPoint x: 366, endPoint y: 141, distance: 61.4
click at [366, 141] on input "[STREET_ADDRESS]" at bounding box center [412, 142] width 198 height 10
select select
type input "[STREET_ADDRESS]"
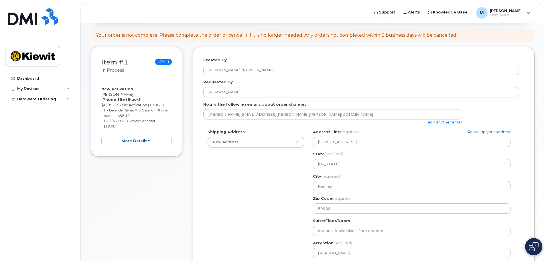
click at [267, 180] on div "Shipping Address New Address New Address 12550 Sagehen Creek Rd, Fernley, NV, 8…" at bounding box center [361, 206] width 316 height 155
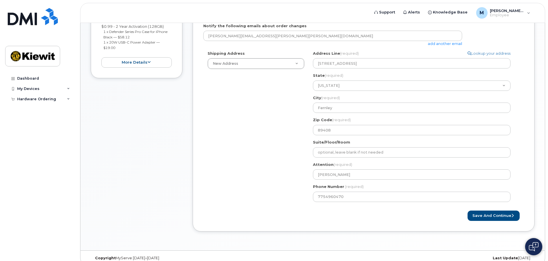
scroll to position [143, 0]
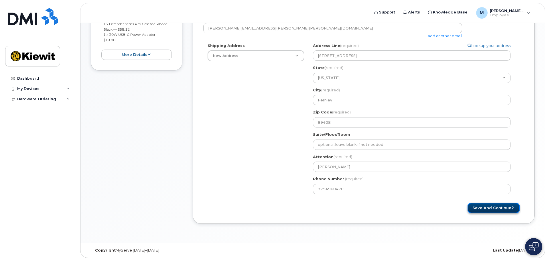
click at [491, 208] on button "Save and Continue" at bounding box center [494, 208] width 52 height 11
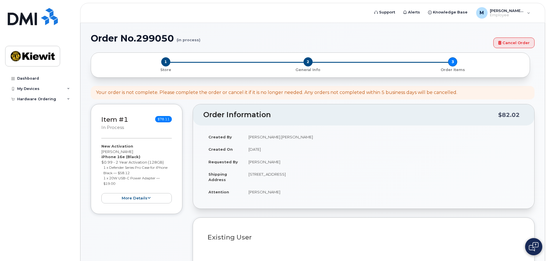
select select
type input "12550 ([GEOGRAPHIC_DATA], [GEOGRAPHIC_DATA])"
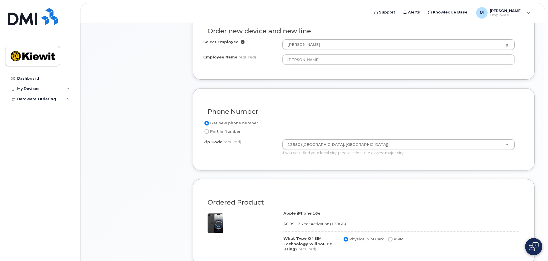
scroll to position [229, 0]
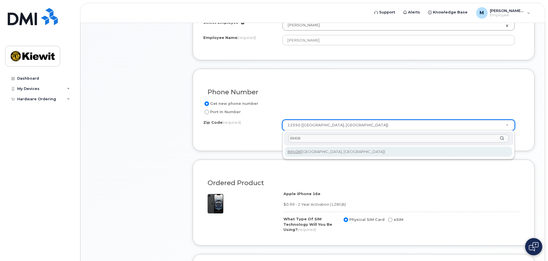
type input "89408"
type input "89408 ([GEOGRAPHIC_DATA], [GEOGRAPHIC_DATA])"
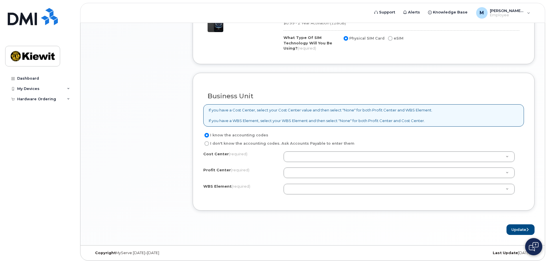
scroll to position [413, 0]
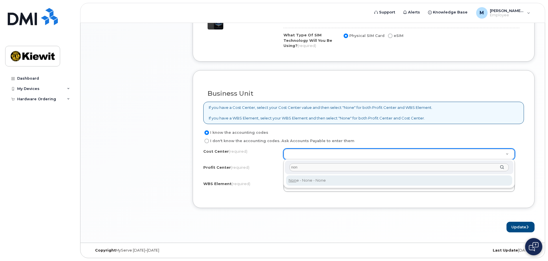
type input "non"
type input "None"
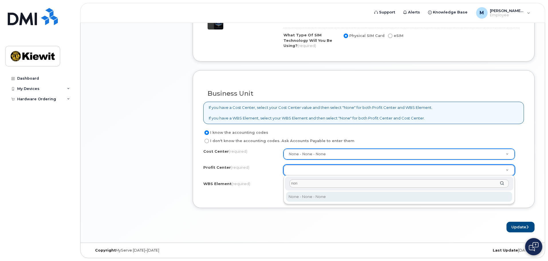
type input "non"
select select "None"
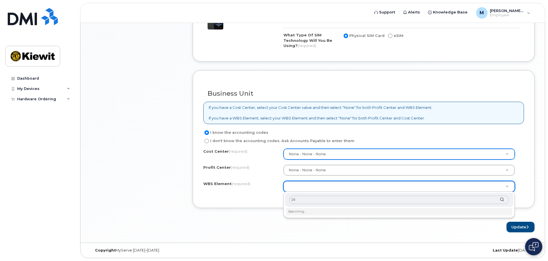
type input "1"
type input "106008.1514"
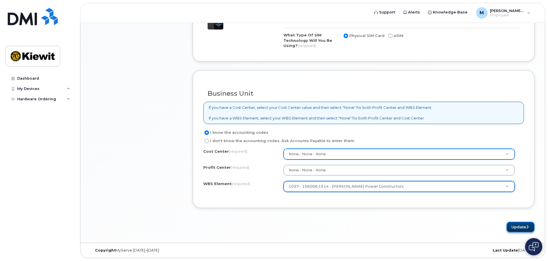
click at [515, 226] on button "Update" at bounding box center [521, 227] width 28 height 11
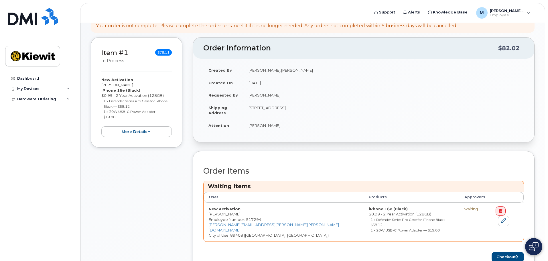
scroll to position [135, 0]
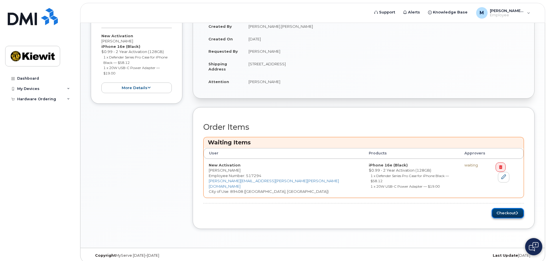
click at [495, 208] on button "Checkout" at bounding box center [508, 213] width 32 height 11
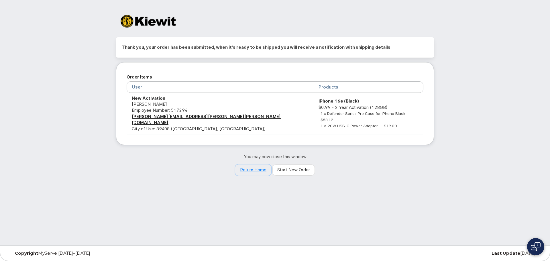
click at [261, 166] on link "Return Home" at bounding box center [253, 169] width 36 height 11
